Goal: Complete application form

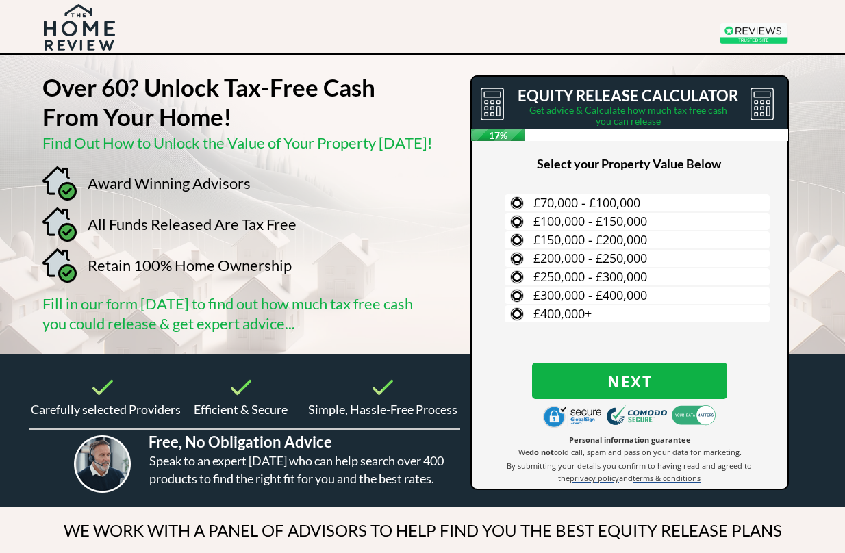
click at [722, 297] on label "£300,000 - £400,000" at bounding box center [637, 295] width 265 height 17
click at [0, 0] on input "£300,000 - £400,000" at bounding box center [0, 0] width 0 height 0
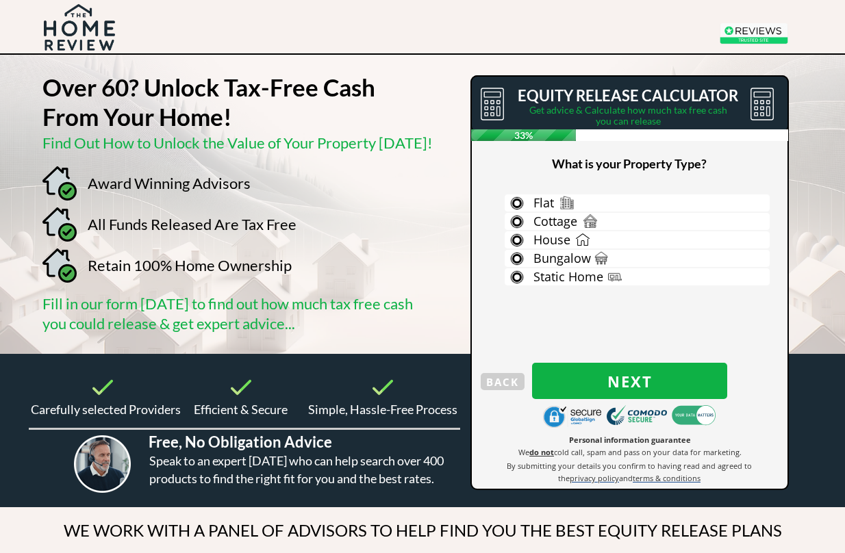
click at [739, 240] on label "House" at bounding box center [637, 239] width 265 height 17
click at [0, 0] on input "House" at bounding box center [0, 0] width 0 height 0
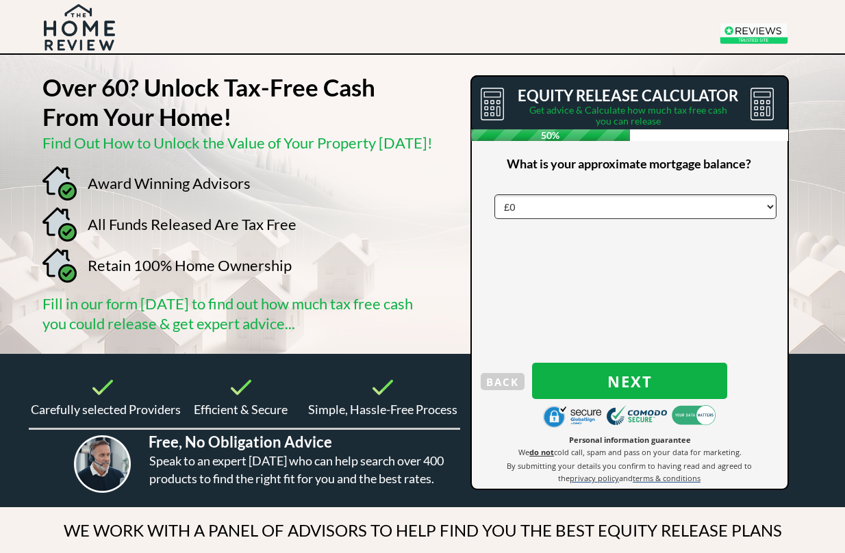
click at [700, 369] on button "Next" at bounding box center [629, 381] width 195 height 36
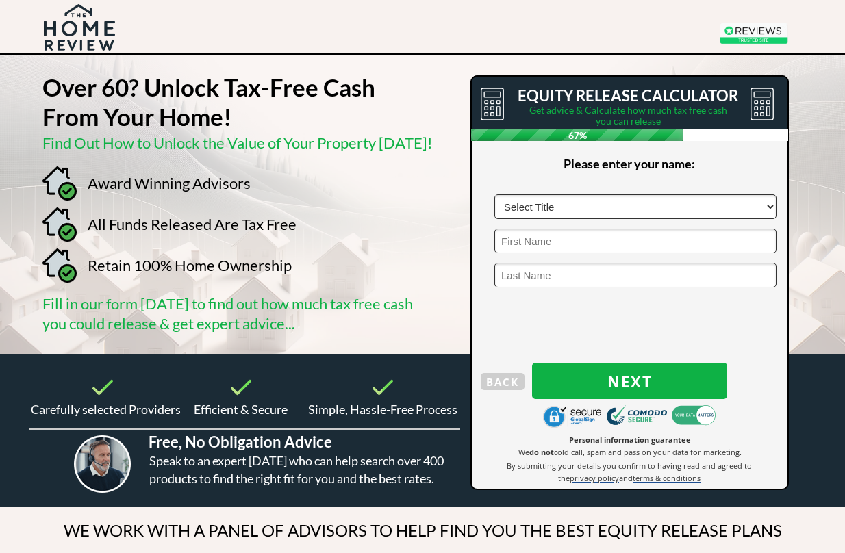
click at [589, 205] on select "Select Title Mr Mrs Ms Miss Dr [PERSON_NAME]" at bounding box center [635, 206] width 282 height 25
select select "Mrs"
click at [540, 244] on input "text" at bounding box center [635, 241] width 282 height 25
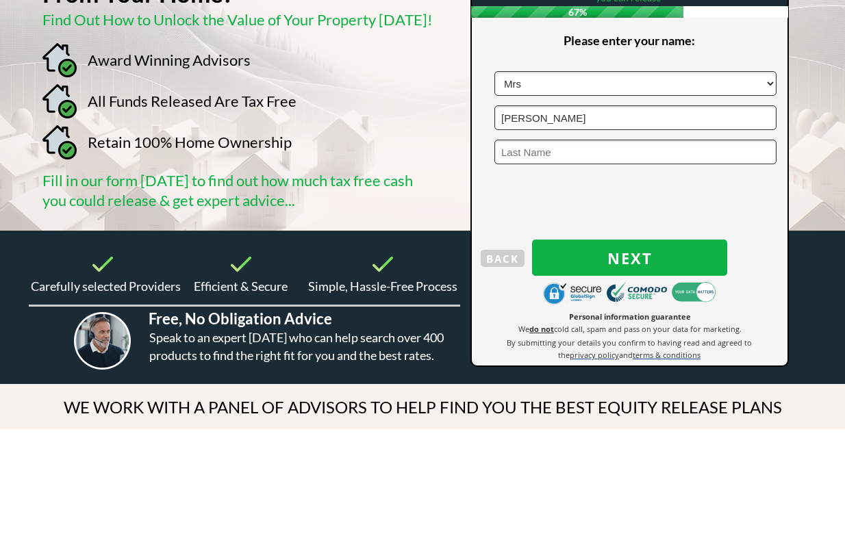
type input "[PERSON_NAME]"
click at [518, 264] on input "text" at bounding box center [635, 276] width 282 height 25
type input "[PERSON_NAME]"
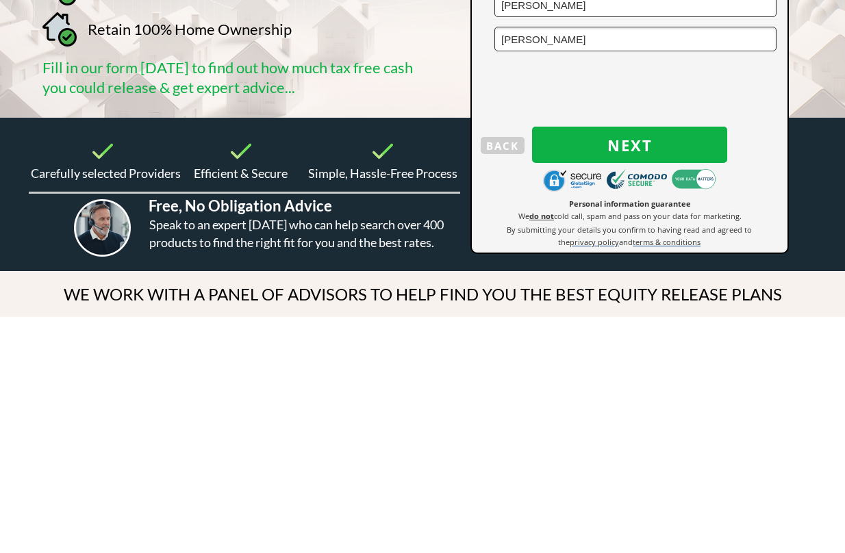
click at [685, 364] on button "Next" at bounding box center [629, 382] width 195 height 36
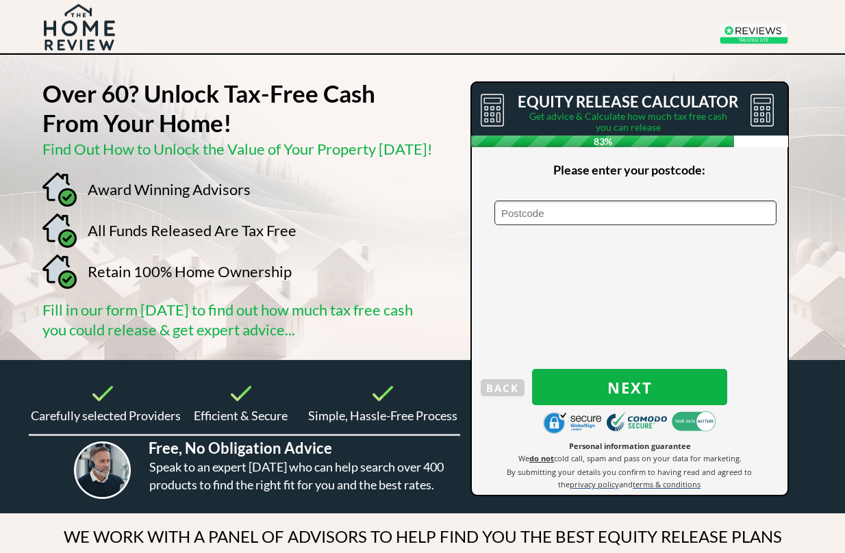
scroll to position [0, 0]
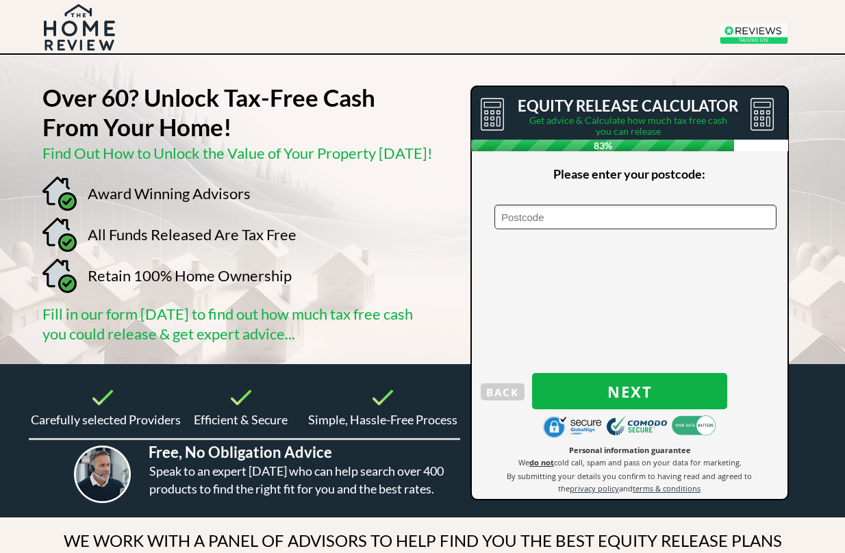
click at [531, 220] on input "text" at bounding box center [635, 217] width 282 height 25
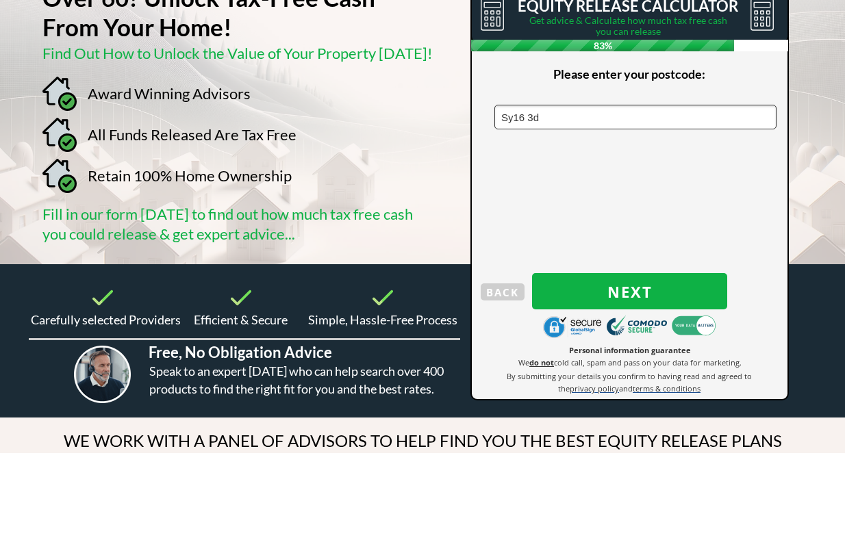
type input "Sy16 3dx"
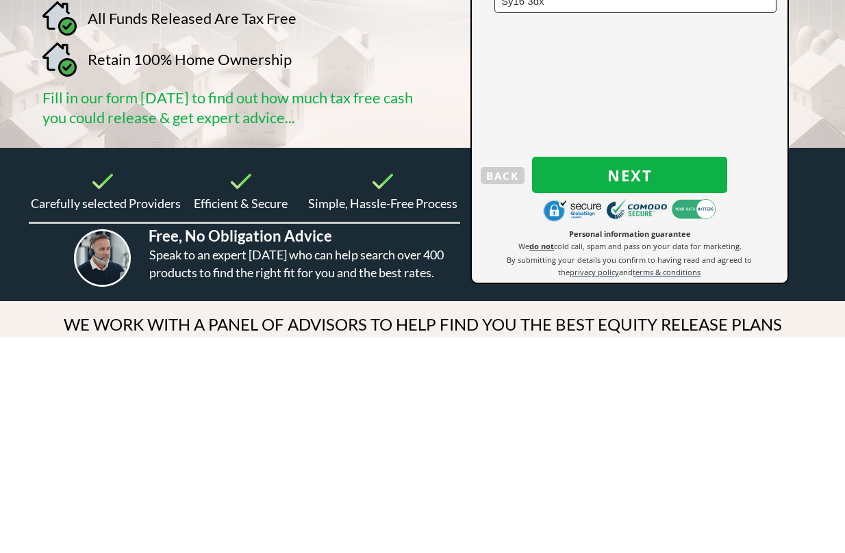
click at [704, 383] on span "Next" at bounding box center [629, 392] width 195 height 18
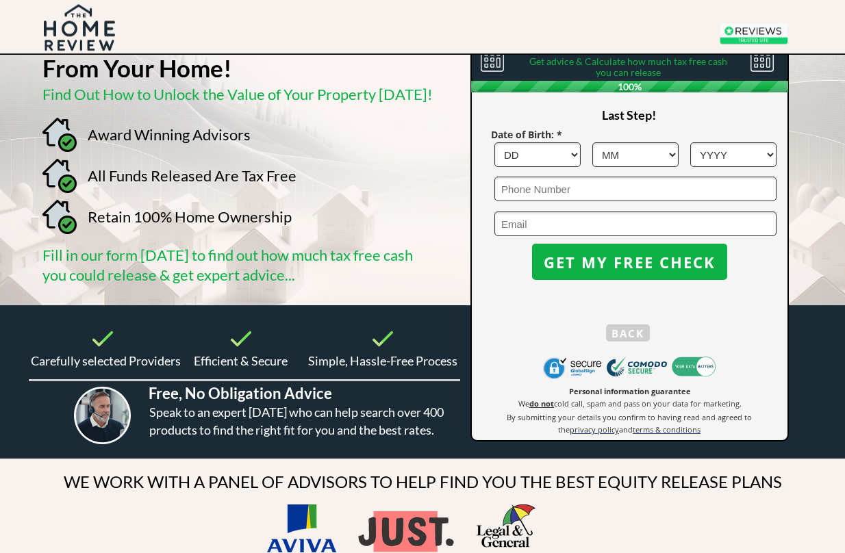
scroll to position [58, 0]
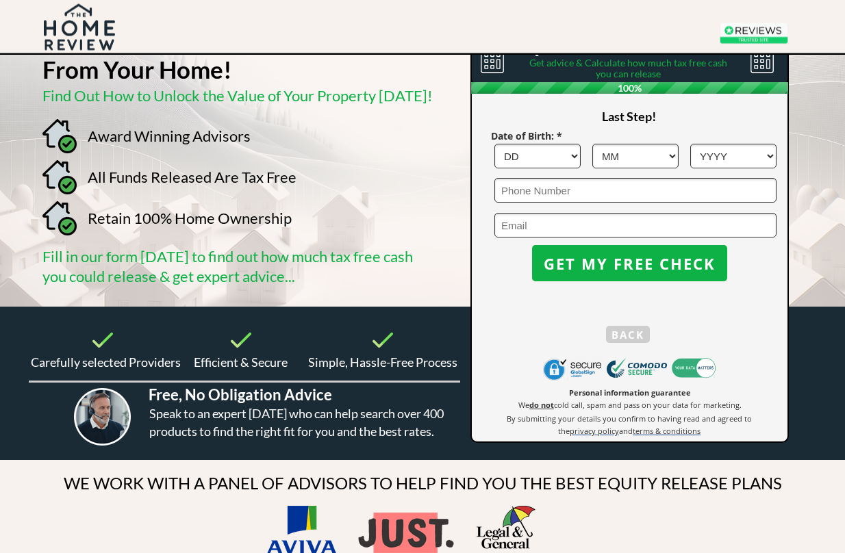
click at [579, 164] on select "DD 1 2 3 4 5 6 7 8 9 10 11 12 13 14 15 16 17 18 19 20 21 22 23 24 25 26 27 28 2…" at bounding box center [537, 156] width 86 height 25
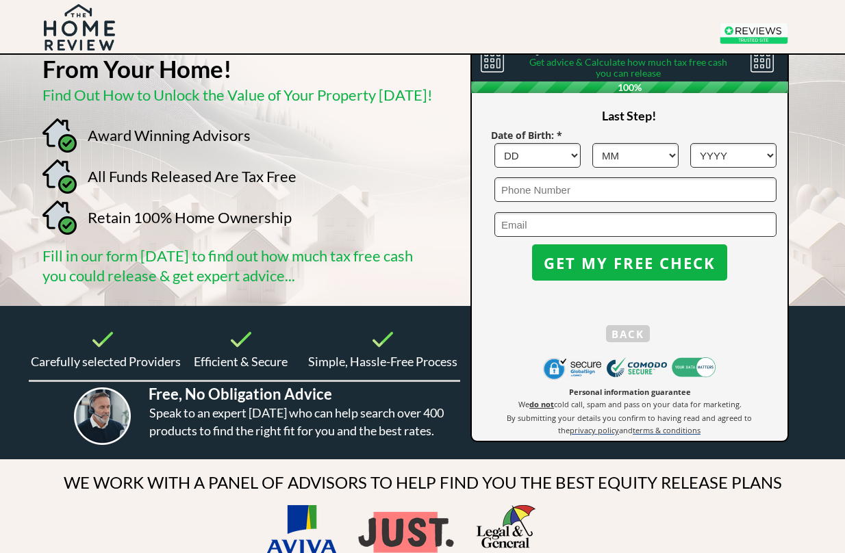
select select "3"
click at [674, 151] on select "MM 1 2 3 4 5 6 7 8 9 10 11 12" at bounding box center [635, 155] width 86 height 25
select select "3"
click at [739, 155] on select "YYYY 1966 1965 1964 1963 1962 1961 1960 1959 1958 1957 1956 1955 1954 1953 1952…" at bounding box center [733, 155] width 86 height 25
select select "1964"
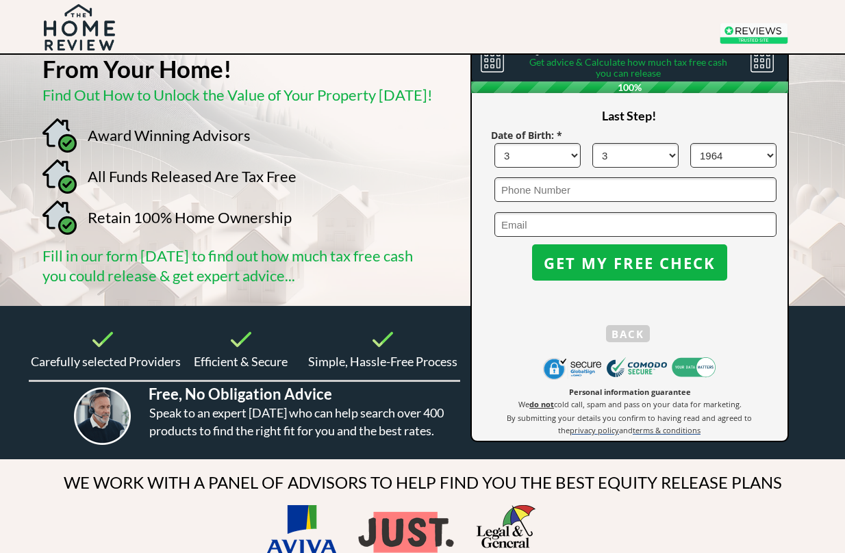
click at [523, 225] on input "email" at bounding box center [635, 224] width 282 height 25
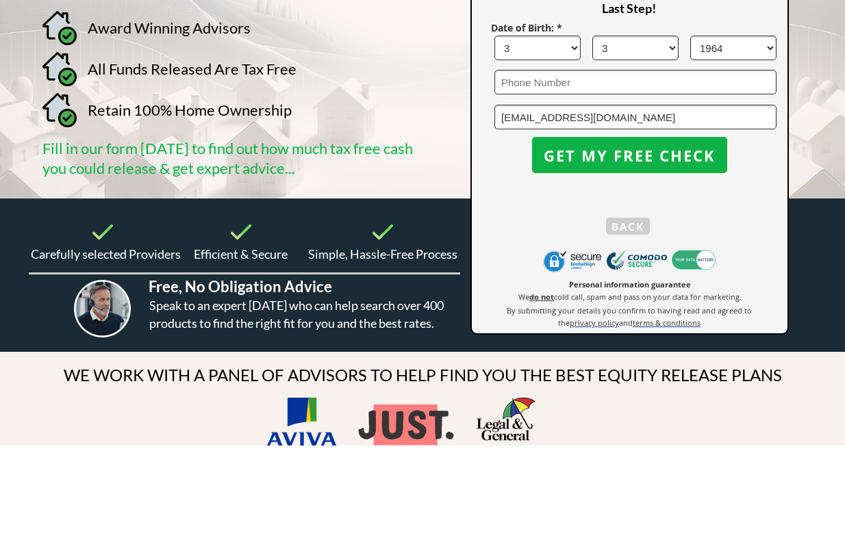
type input "[EMAIL_ADDRESS][DOMAIN_NAME]"
click at [715, 255] on span "GET MY FREE CHECK" at bounding box center [629, 264] width 195 height 18
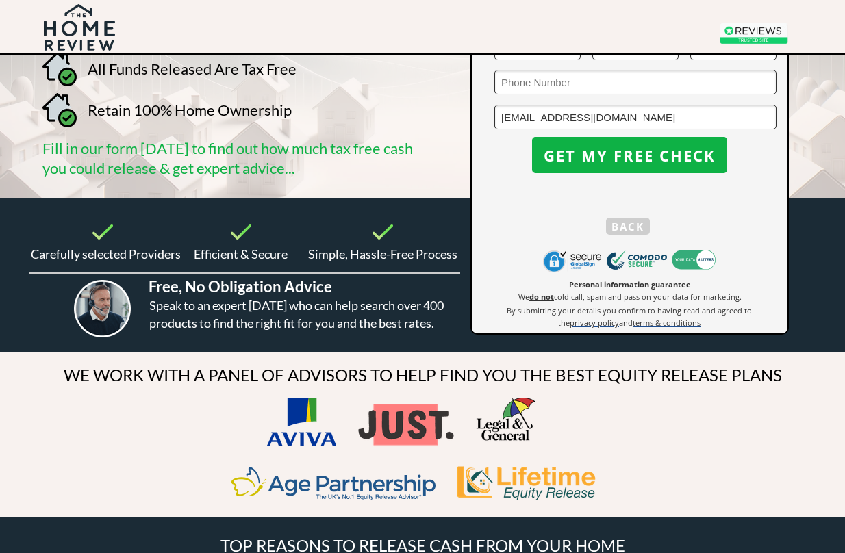
click at [669, 168] on button "GET MY FREE CHECK" at bounding box center [629, 155] width 195 height 36
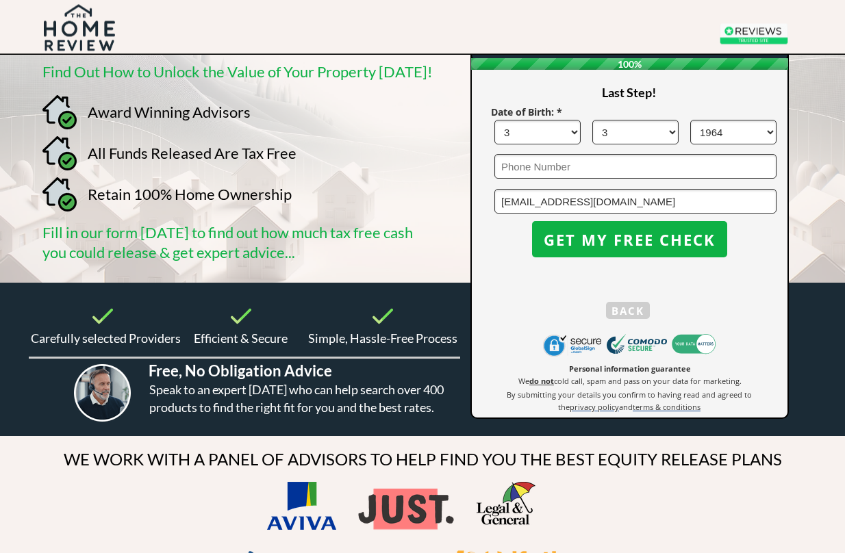
scroll to position [72, 0]
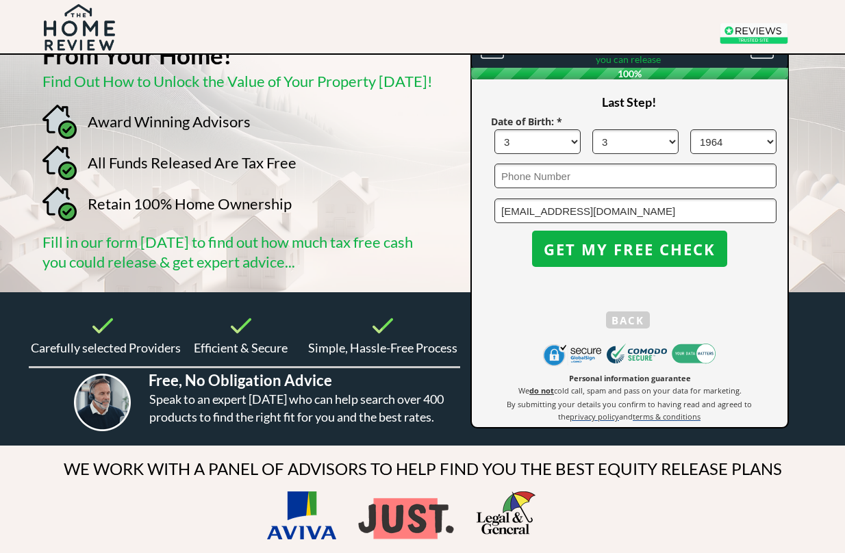
click at [602, 244] on span "GET MY FREE CHECK" at bounding box center [629, 249] width 195 height 18
click at [605, 244] on span "GET MY FREE CHECK" at bounding box center [629, 249] width 195 height 18
click at [607, 245] on span "GET MY FREE CHECK" at bounding box center [629, 249] width 195 height 18
click at [595, 246] on span "GET MY FREE CHECK" at bounding box center [629, 249] width 195 height 18
click at [597, 242] on span "GET MY FREE CHECK" at bounding box center [629, 249] width 195 height 18
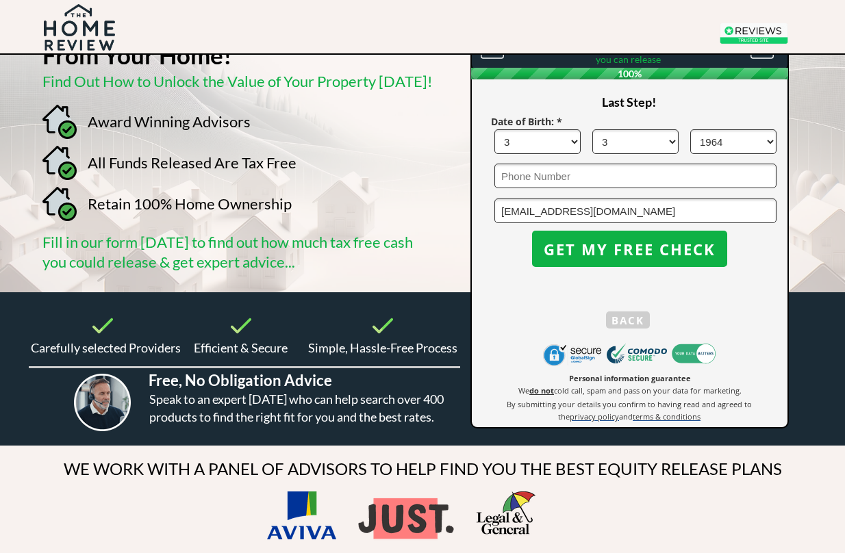
click at [524, 179] on input "tel" at bounding box center [635, 176] width 282 height 25
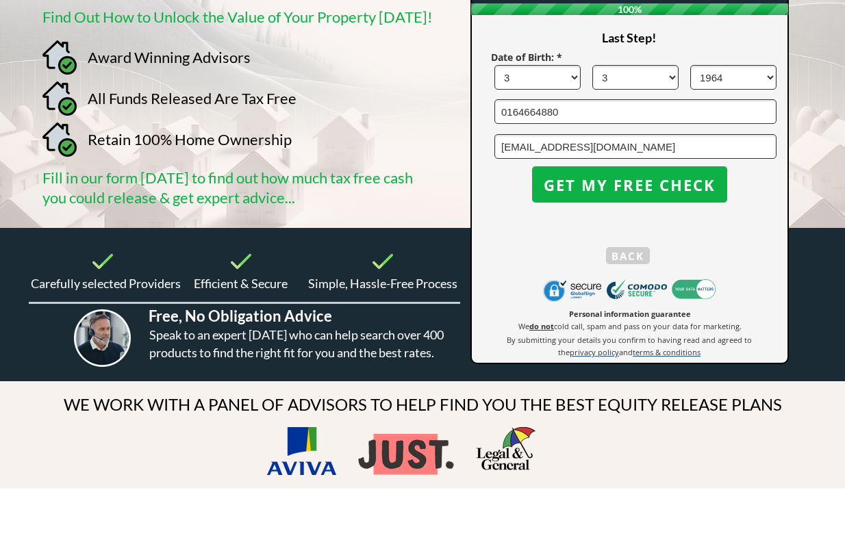
type input "0164664880"
click at [691, 241] on span "GET MY FREE CHECK" at bounding box center [629, 250] width 195 height 18
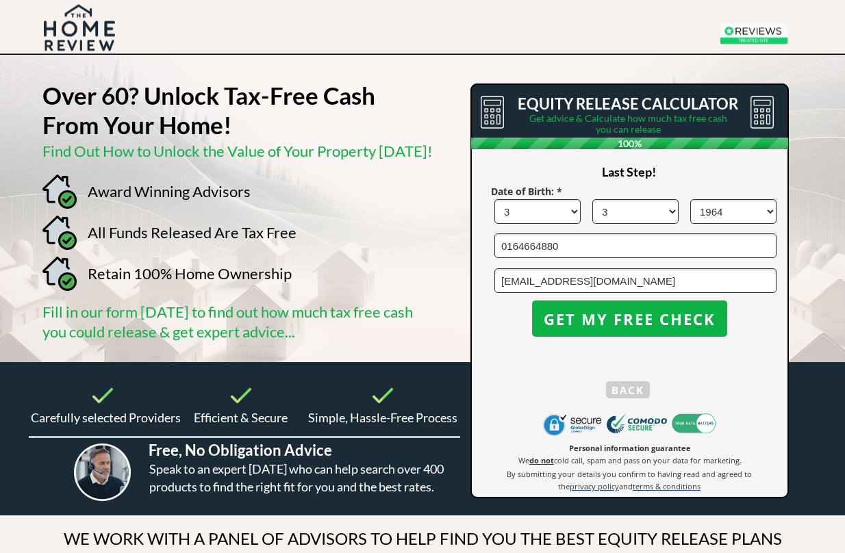
scroll to position [0, 0]
